Goal: Find specific page/section: Find specific page/section

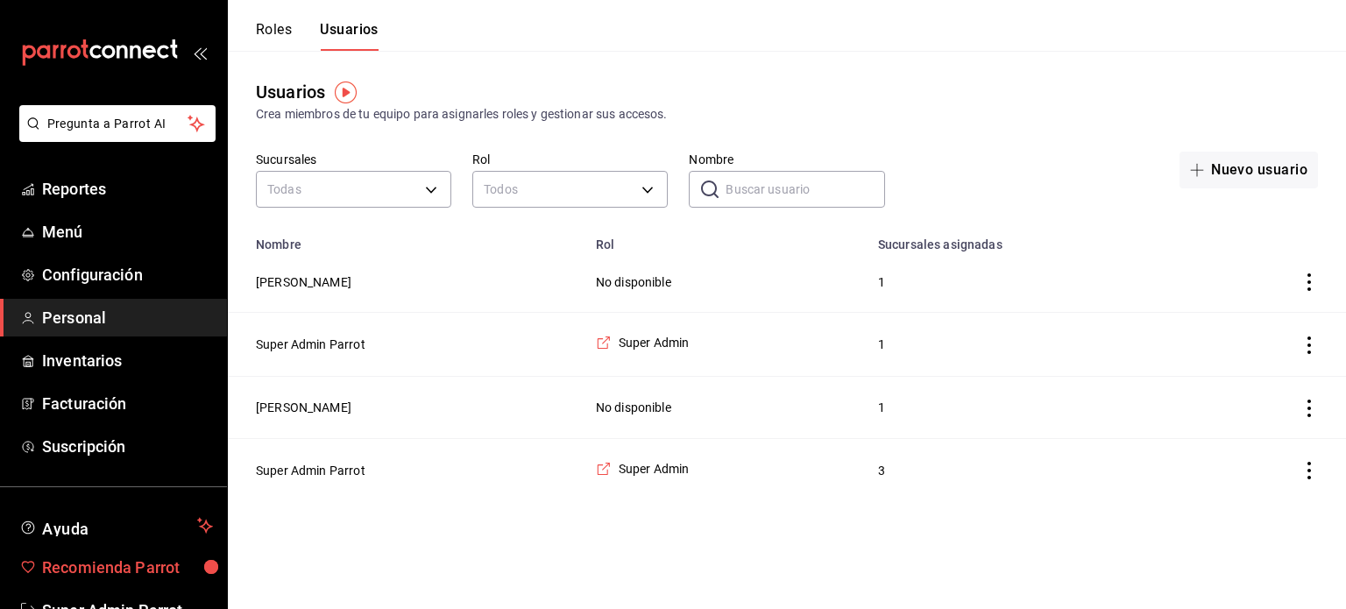
scroll to position [52, 0]
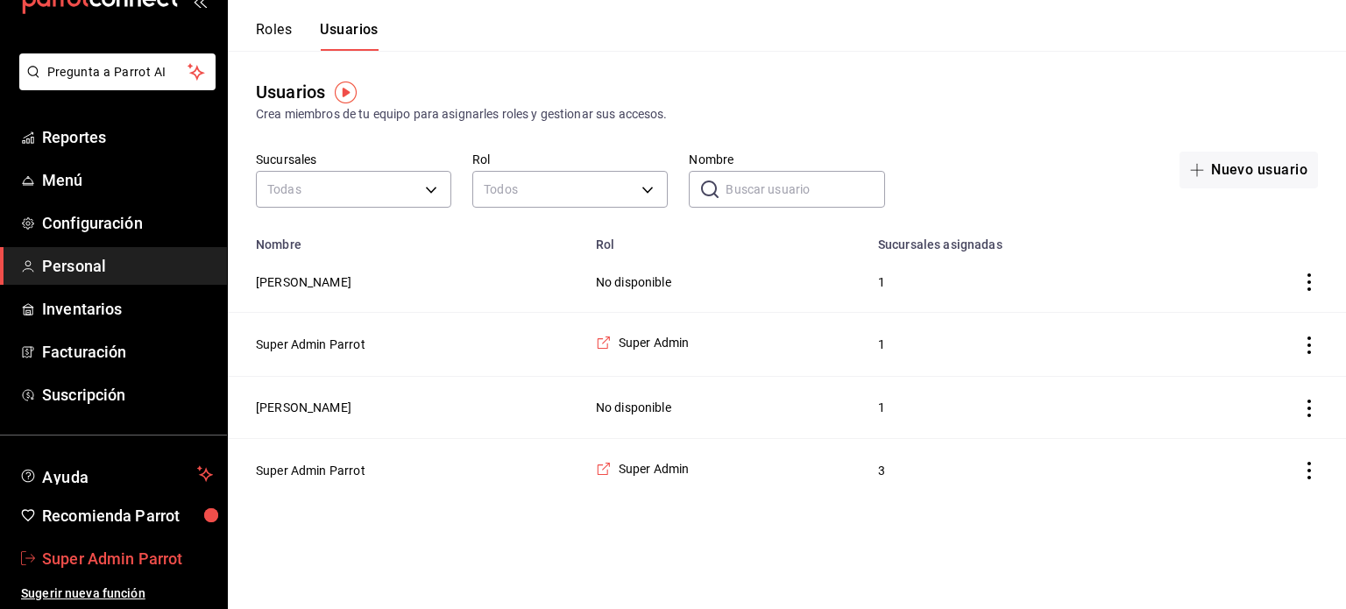
click at [81, 547] on span "Super Admin Parrot" at bounding box center [127, 559] width 171 height 24
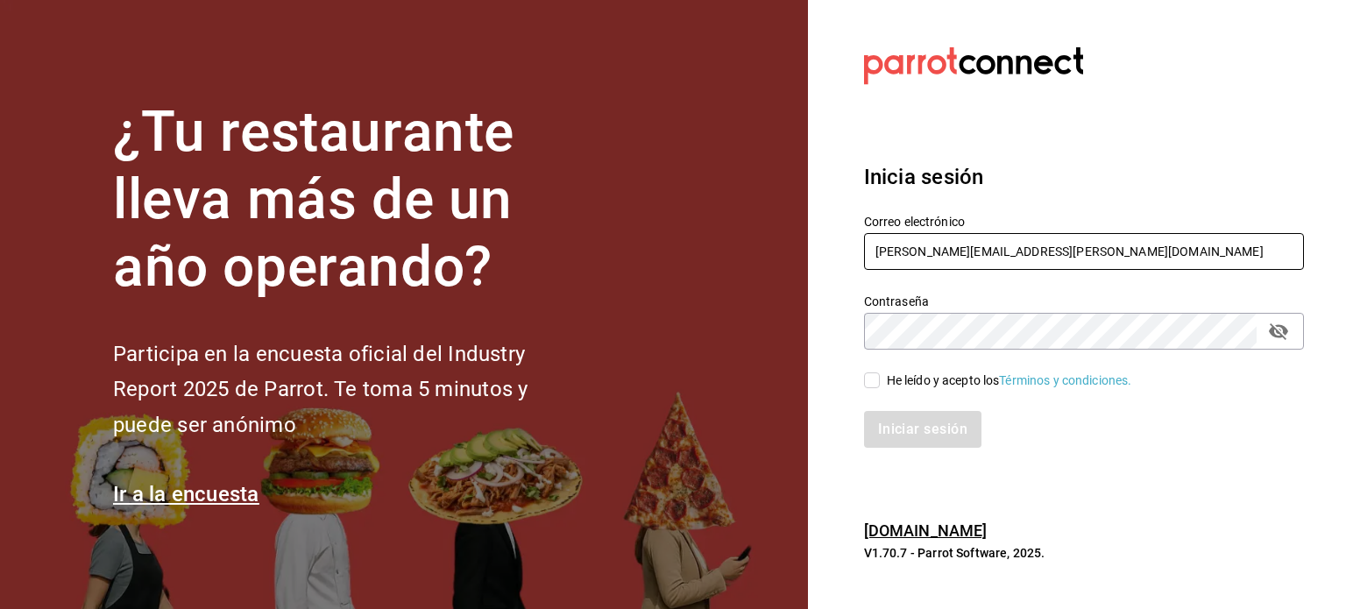
click at [925, 259] on input "rodrigo.hurtado@parrotsoftware.io" at bounding box center [1084, 251] width 440 height 37
paste input "amaria@casadelpanycafe.com"
type input "amaria@casadelpanycafe.com"
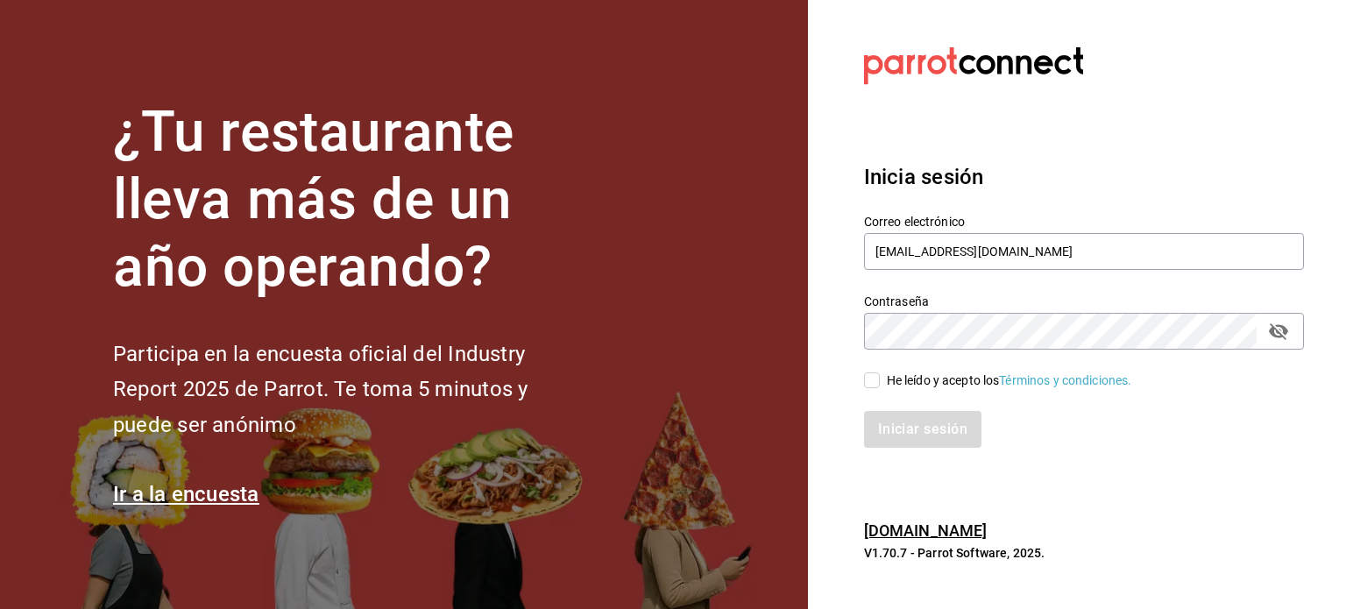
click at [887, 379] on div "He leído y acepto los Términos y condiciones." at bounding box center [1009, 380] width 245 height 18
click at [880, 379] on input "He leído y acepto los Términos y condiciones." at bounding box center [872, 380] width 16 height 16
checkbox input "true"
click at [908, 417] on button "Iniciar sesión" at bounding box center [923, 429] width 119 height 37
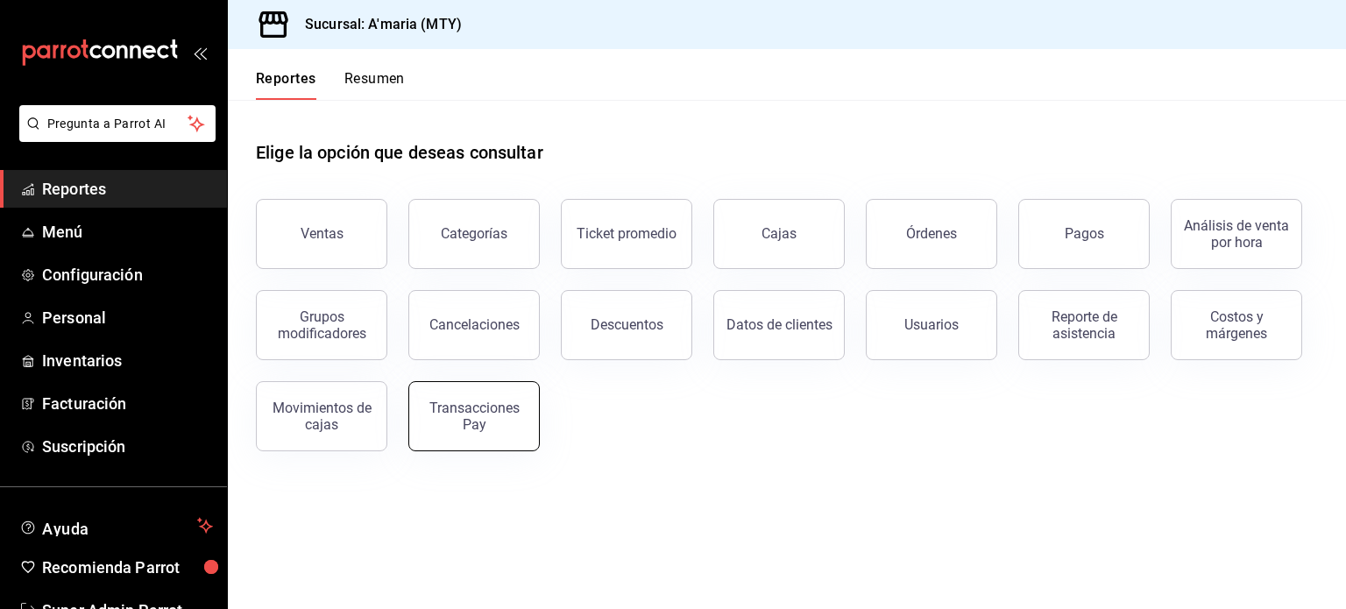
click at [448, 447] on button "Transacciones Pay" at bounding box center [473, 416] width 131 height 70
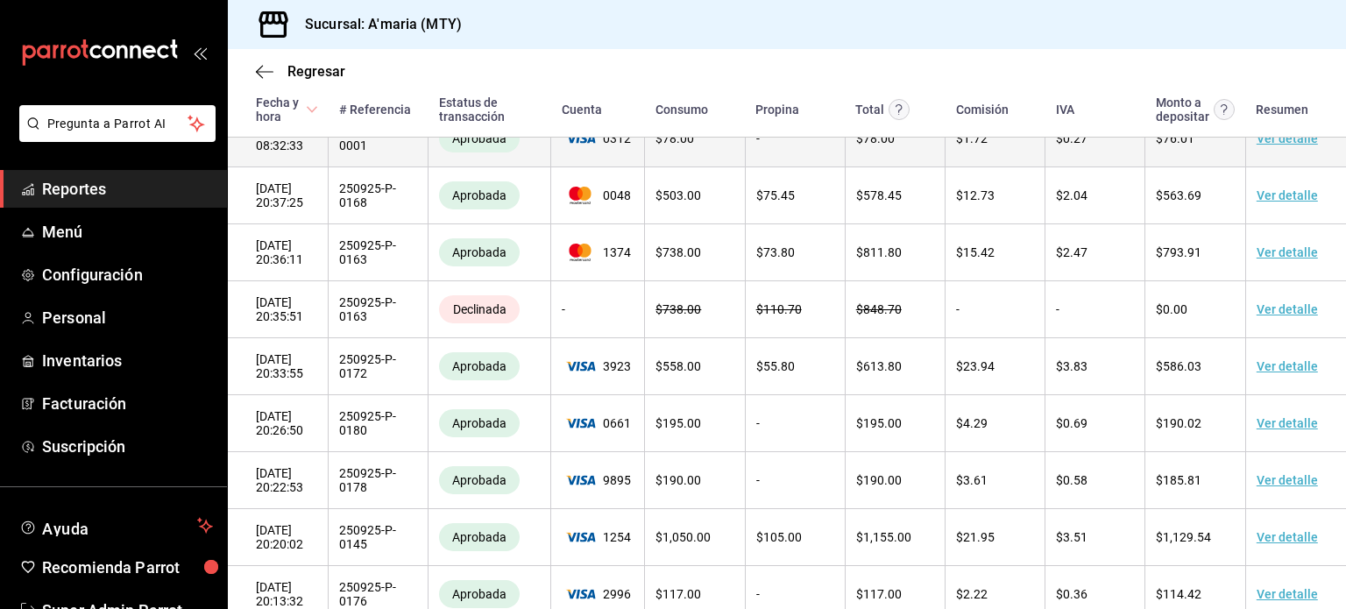
scroll to position [6961, 0]
